Goal: Navigation & Orientation: Go to known website

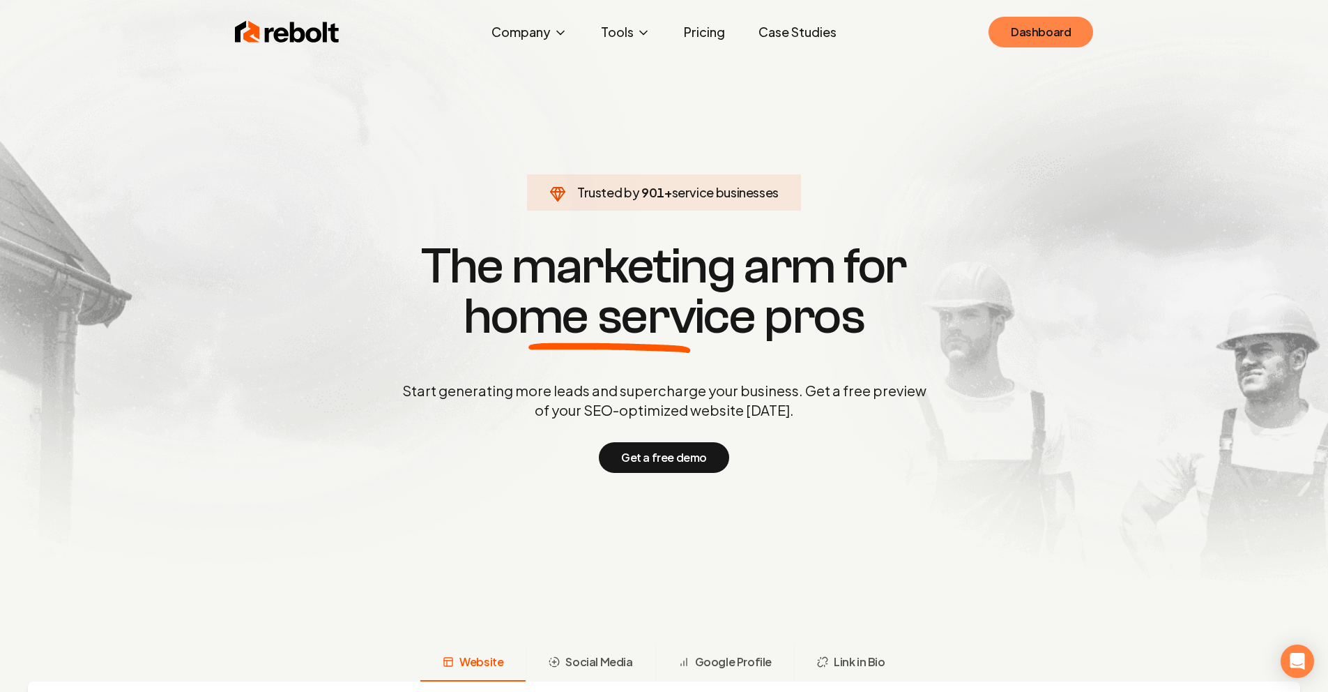
click at [1032, 33] on link "Dashboard" at bounding box center [1041, 32] width 105 height 31
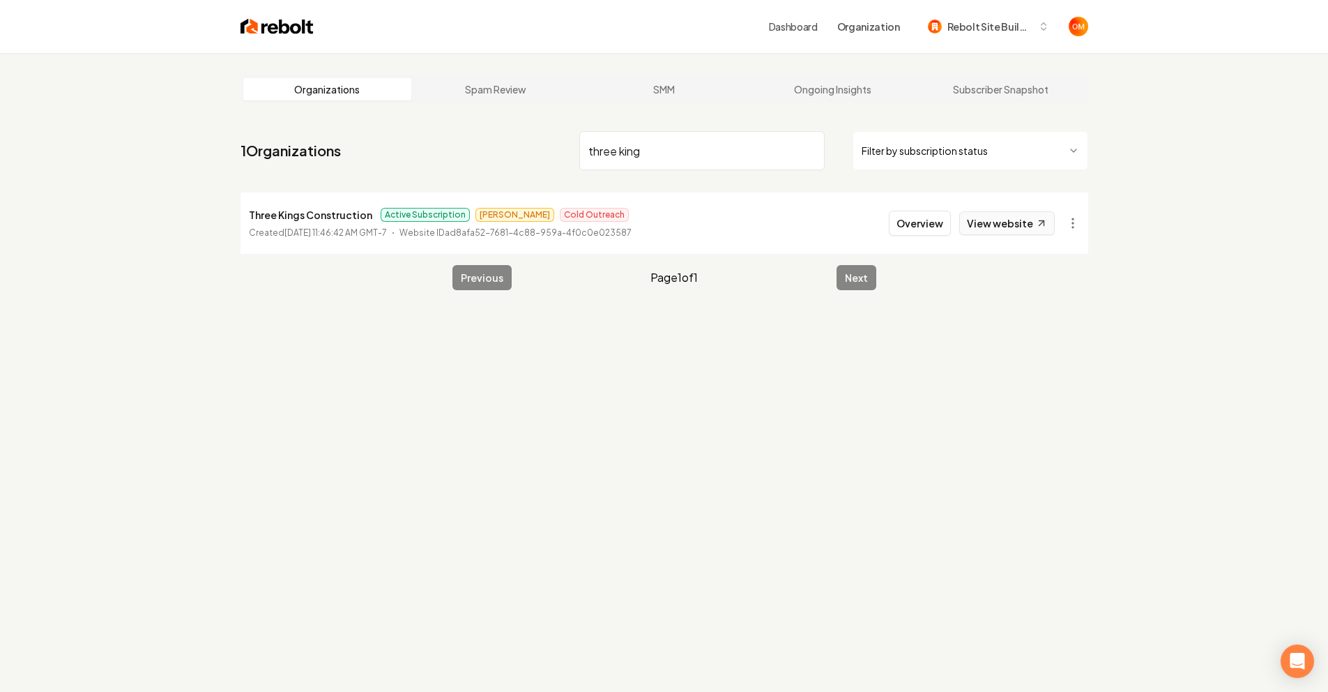
type input "three king"
click at [1012, 228] on link "View website" at bounding box center [1007, 223] width 96 height 24
